Goal: Use online tool/utility: Utilize a website feature to perform a specific function

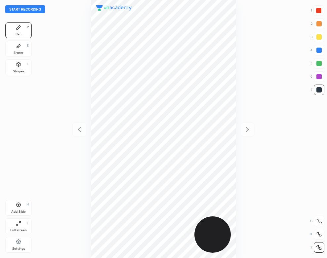
scroll to position [258, 221]
click at [23, 241] on div "Settings" at bounding box center [18, 245] width 26 height 16
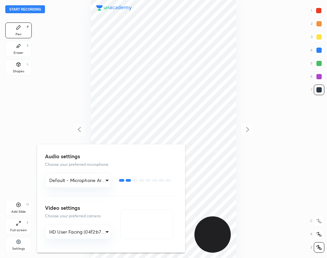
click at [50, 108] on div at bounding box center [163, 129] width 327 height 258
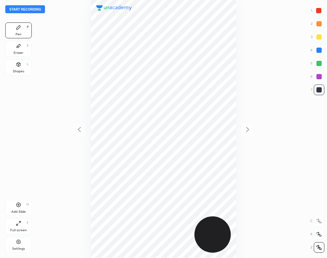
click at [37, 8] on button "Start recording" at bounding box center [25, 9] width 40 height 8
click at [18, 52] on div "Eraser" at bounding box center [19, 52] width 10 height 3
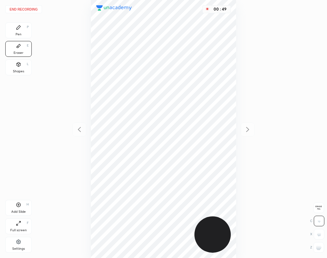
click at [19, 31] on div "Pen P" at bounding box center [18, 30] width 26 height 16
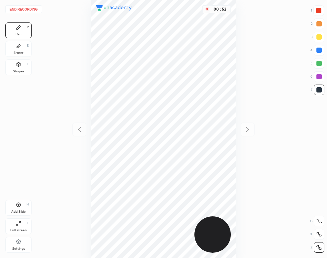
click at [320, 11] on div at bounding box center [318, 10] width 5 height 5
click at [65, 190] on div "01 : 23" at bounding box center [163, 129] width 221 height 258
click at [34, 204] on div "End recording 1 2 3 4 5 6 7 R O A L C X Z Erase all C X Z Pen P Eraser E Shapes…" at bounding box center [163, 129] width 327 height 258
click at [25, 209] on div "Add Slide H" at bounding box center [18, 208] width 26 height 16
click at [78, 131] on icon at bounding box center [79, 130] width 8 height 8
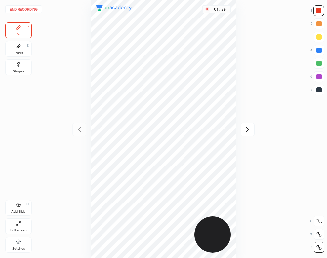
click at [251, 131] on icon at bounding box center [247, 130] width 8 height 8
click at [78, 128] on icon at bounding box center [79, 130] width 8 height 8
click at [248, 125] on div at bounding box center [247, 130] width 14 height 14
click at [79, 129] on icon at bounding box center [79, 130] width 8 height 8
click at [251, 127] on div at bounding box center [247, 130] width 14 height 14
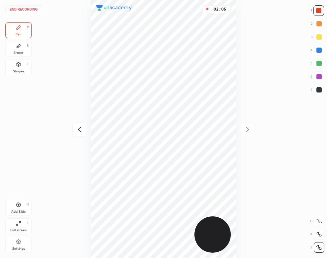
click at [77, 125] on div at bounding box center [79, 130] width 14 height 14
click at [249, 123] on div at bounding box center [247, 130] width 14 height 14
click at [79, 134] on div at bounding box center [79, 130] width 14 height 14
click at [23, 50] on div "Eraser E" at bounding box center [18, 49] width 26 height 16
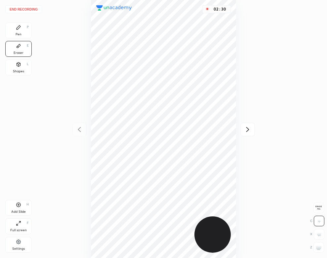
click at [16, 33] on div "Pen" at bounding box center [19, 34] width 6 height 3
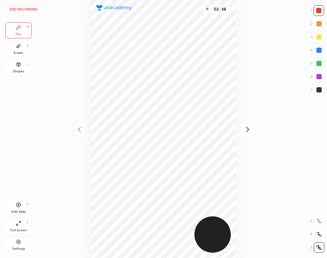
click at [29, 7] on button "End recording" at bounding box center [23, 9] width 37 height 8
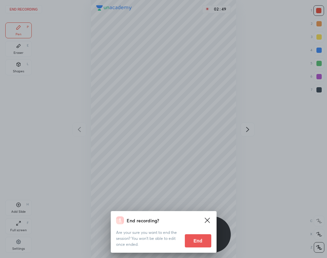
click at [193, 240] on button "End" at bounding box center [198, 240] width 26 height 13
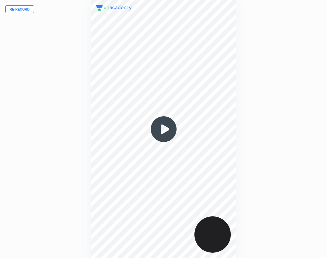
click at [169, 133] on img at bounding box center [164, 129] width 32 height 32
